Goal: Task Accomplishment & Management: Use online tool/utility

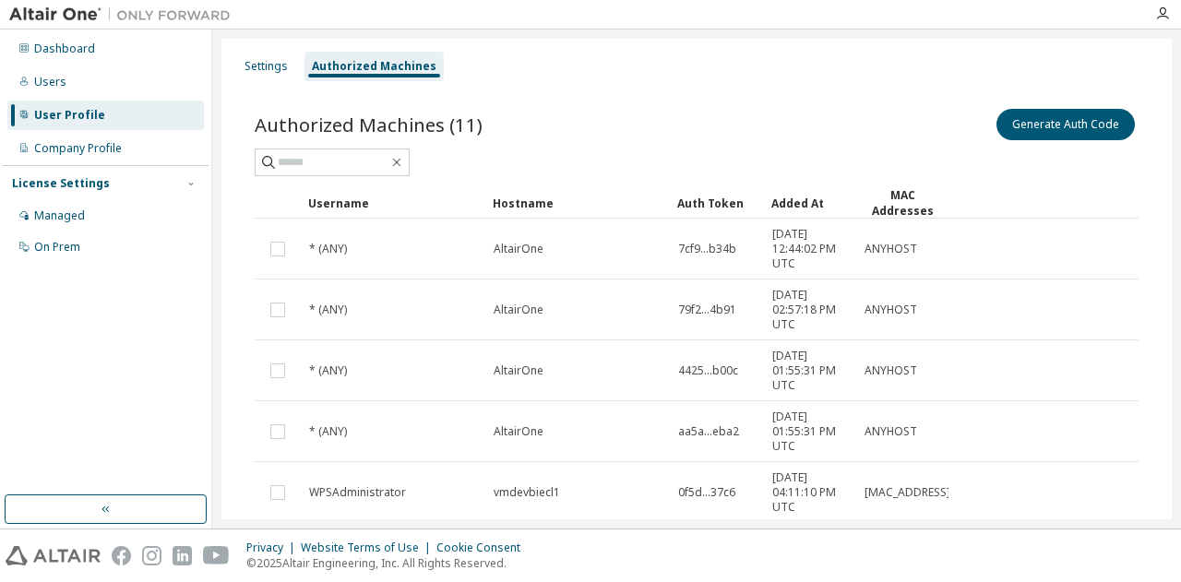
click at [730, 158] on div at bounding box center [697, 163] width 884 height 28
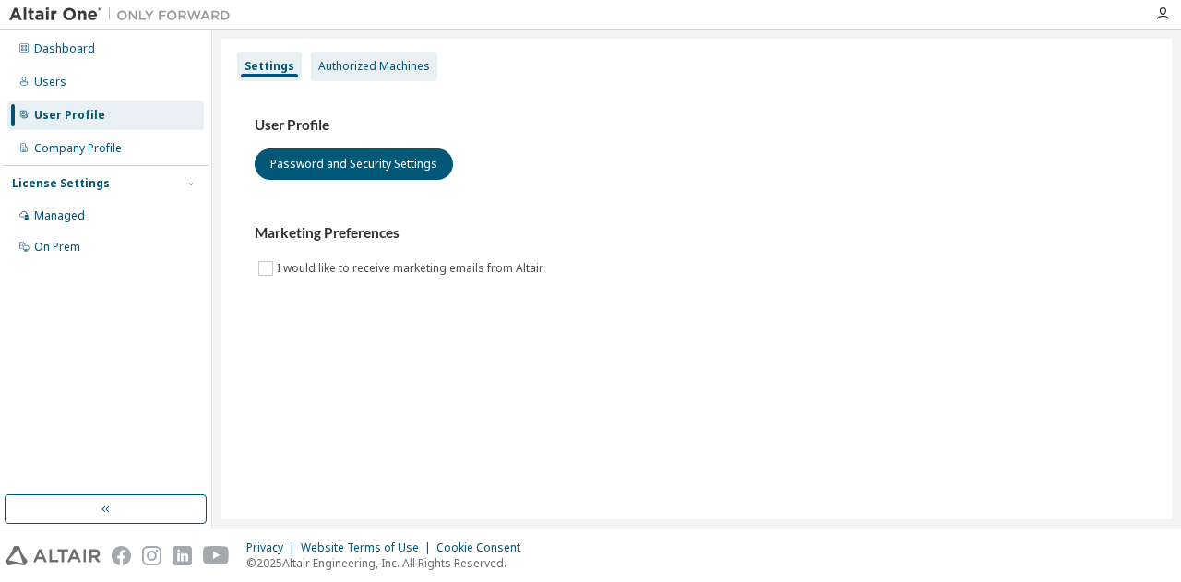
click at [330, 63] on div "Authorized Machines" at bounding box center [374, 66] width 112 height 15
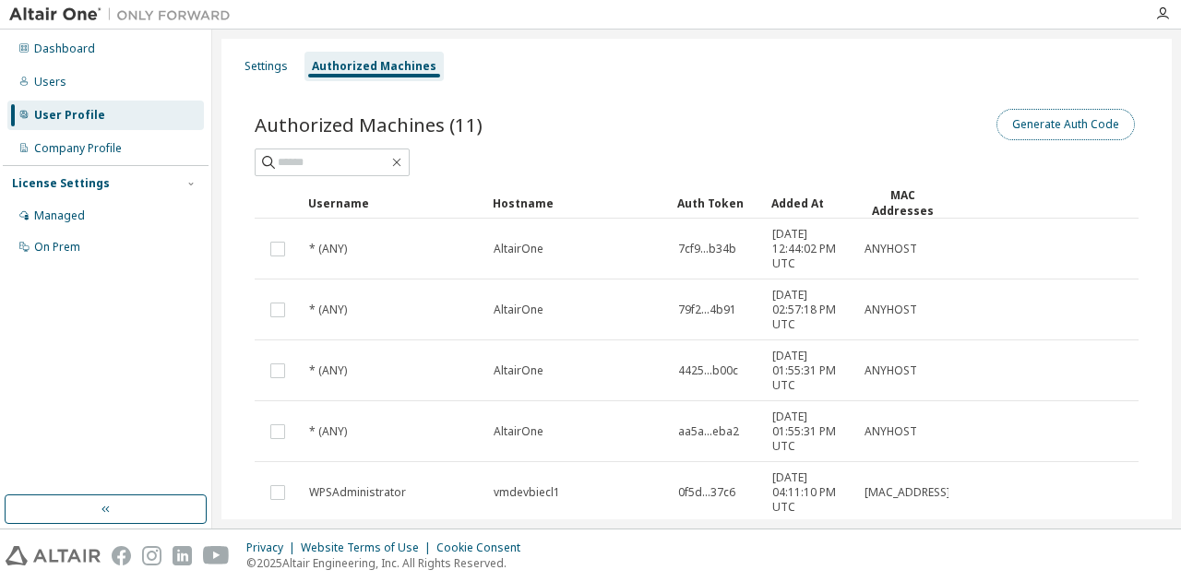
click at [1032, 123] on button "Generate Auth Code" at bounding box center [1066, 124] width 138 height 31
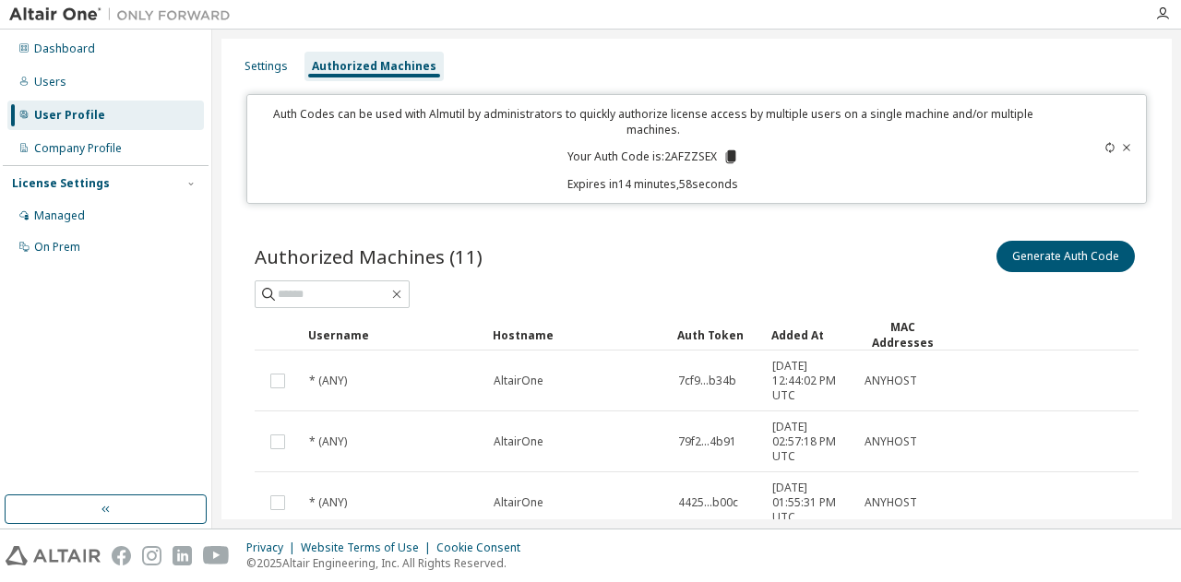
click at [688, 156] on p "Your Auth Code is: 2AFZZSEX" at bounding box center [653, 157] width 172 height 17
copy p "2AFZZSEX"
